Goal: Understand process/instructions: Learn how to perform a task or action

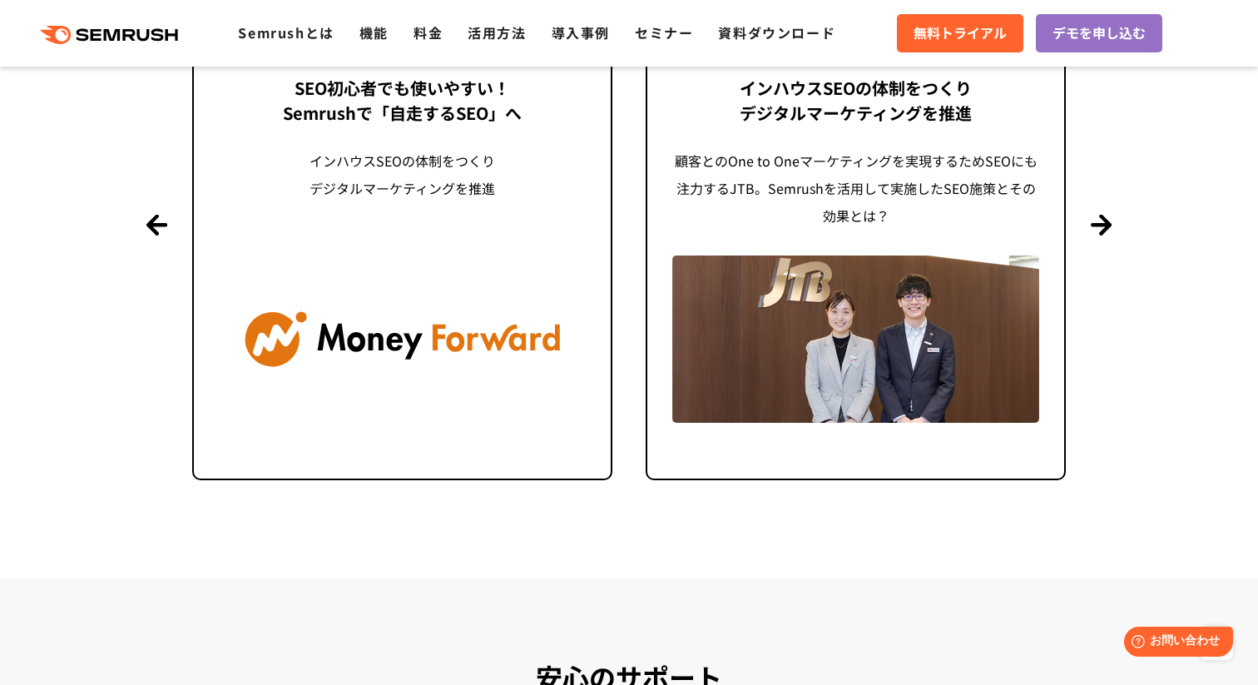
scroll to position [4119, 0]
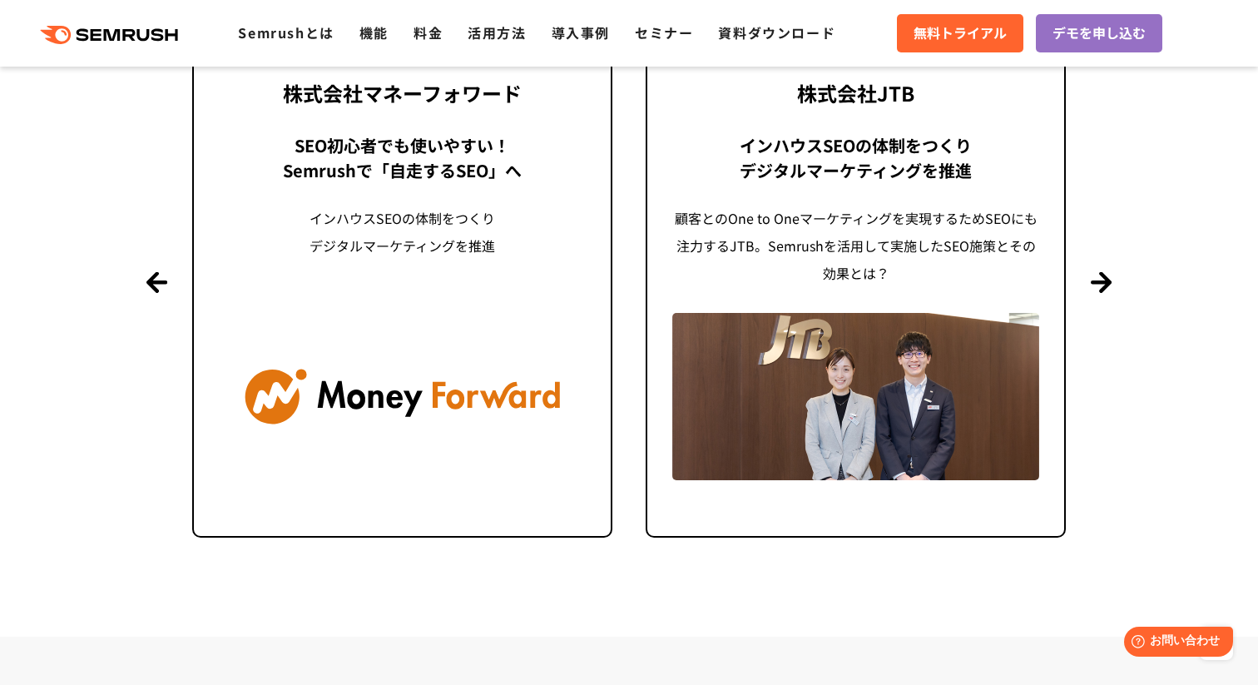
click at [489, 22] on div ".cls {fill: #FF642D;} .cls {fill: #FF642D;} Semrushとは 機能 料金 活用方法 導入事例 セミナー 資料ダウ…" at bounding box center [430, 33] width 860 height 22
click at [495, 42] on link "活用方法" at bounding box center [497, 32] width 58 height 20
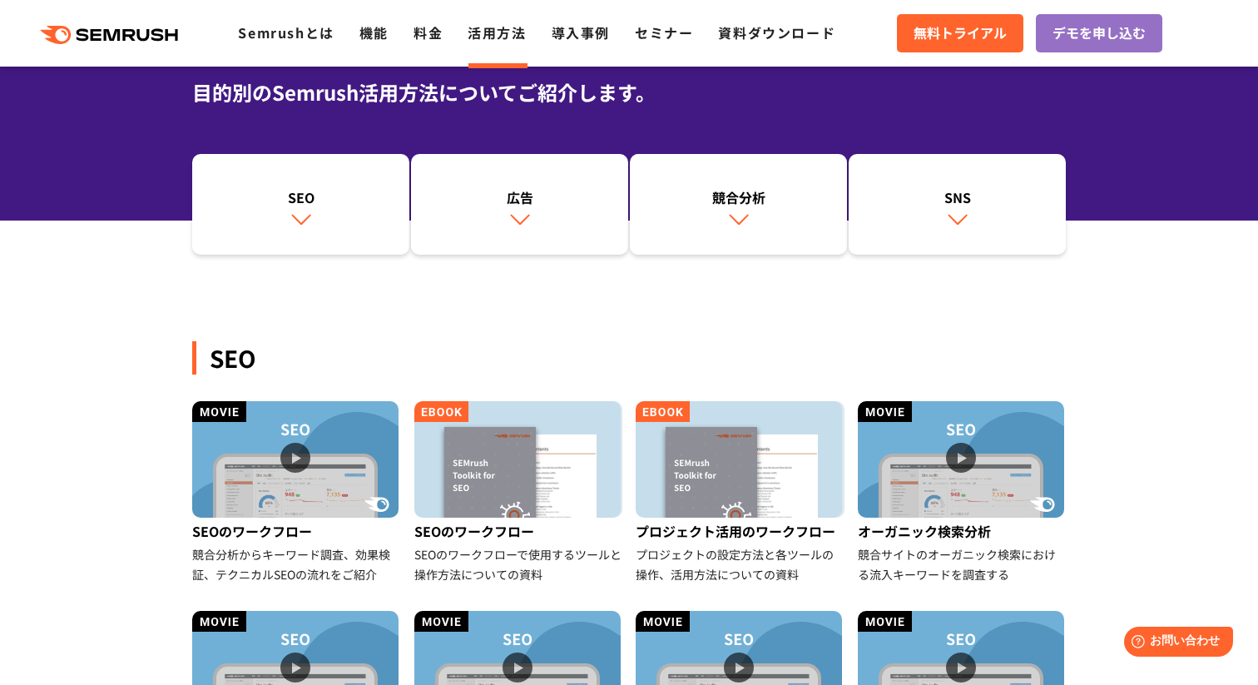
scroll to position [124, 0]
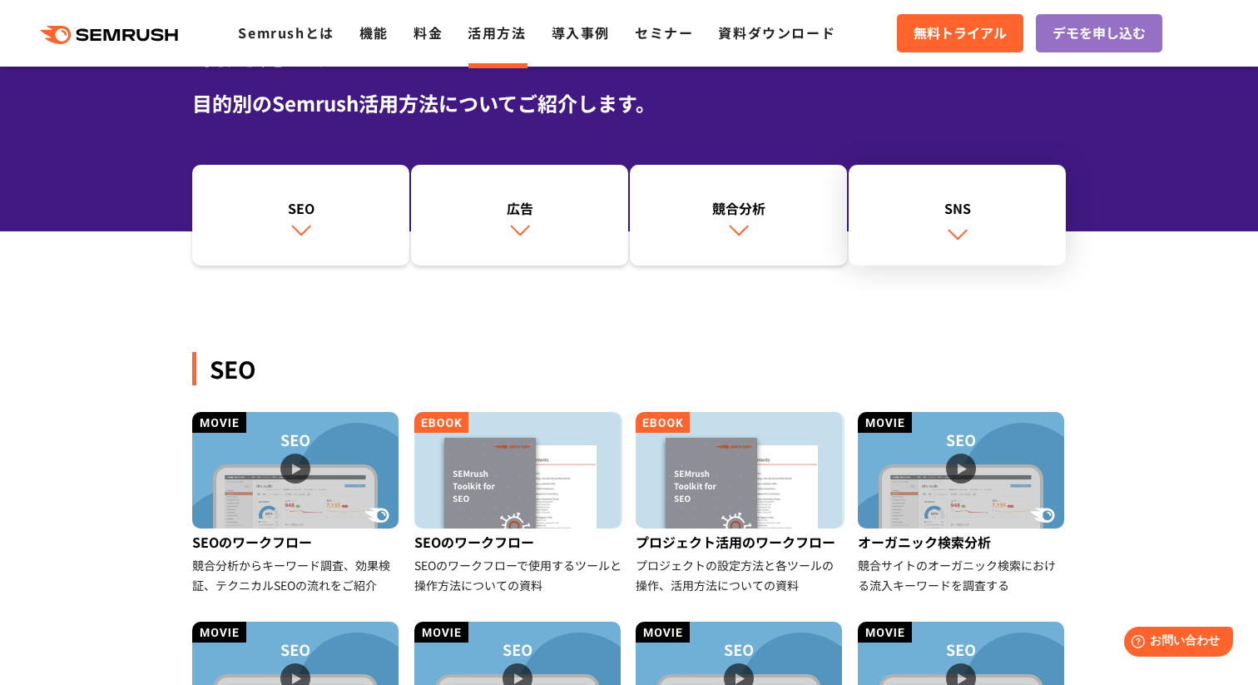
click at [950, 231] on img at bounding box center [958, 234] width 22 height 22
